Goal: Task Accomplishment & Management: Complete application form

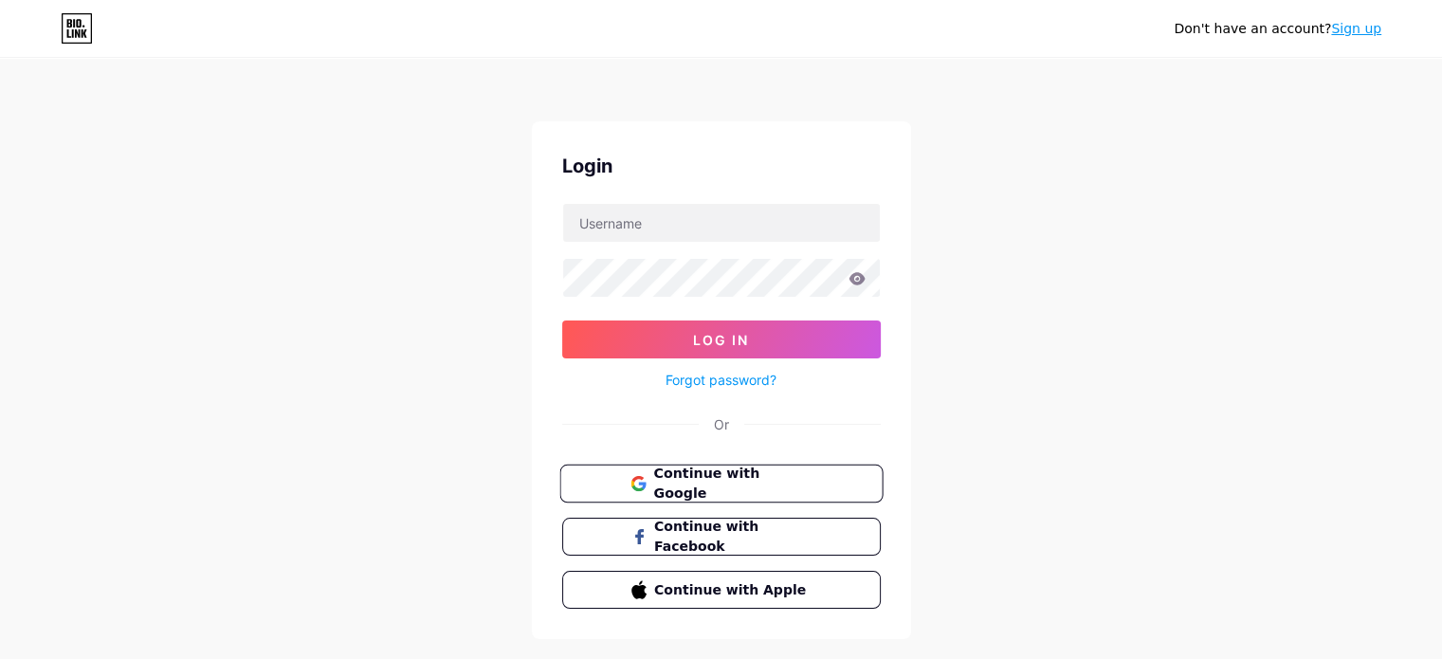
click at [713, 483] on span "Continue with Google" at bounding box center [732, 484] width 158 height 41
